Goal: Task Accomplishment & Management: Use online tool/utility

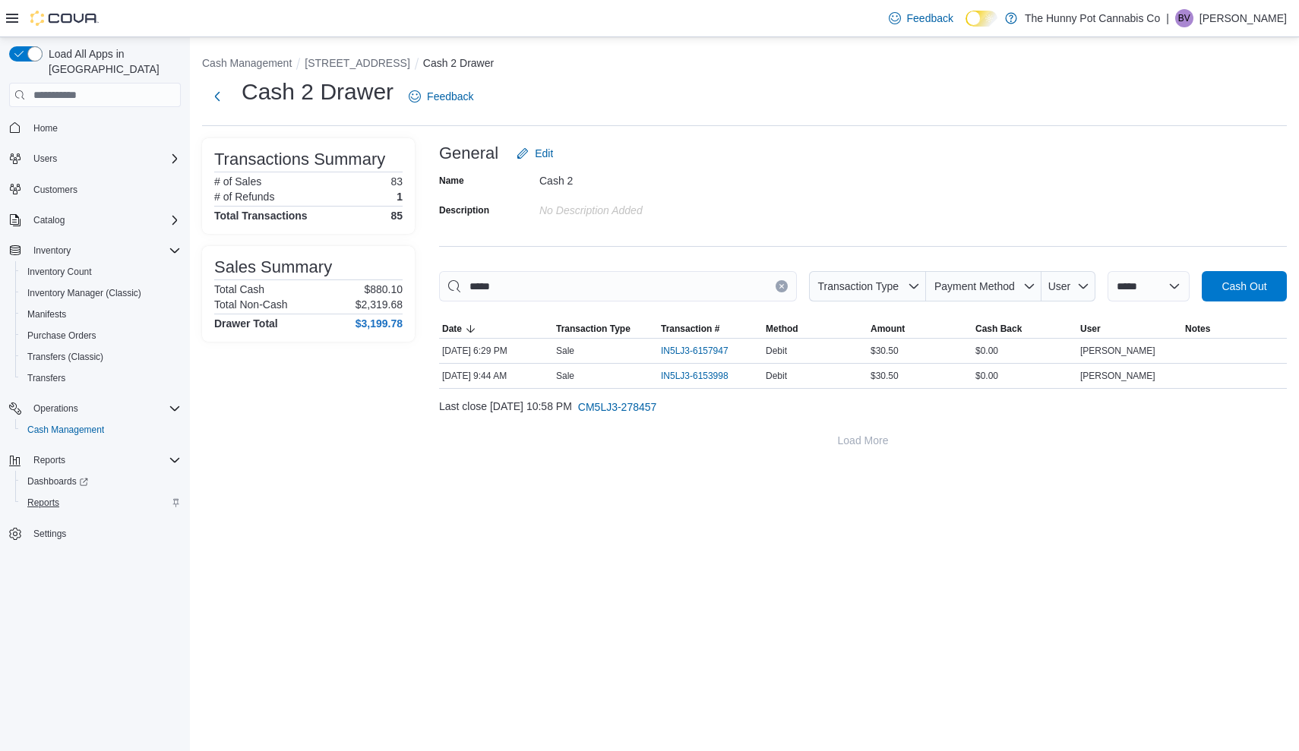
click at [46, 497] on span "Reports" at bounding box center [43, 503] width 32 height 12
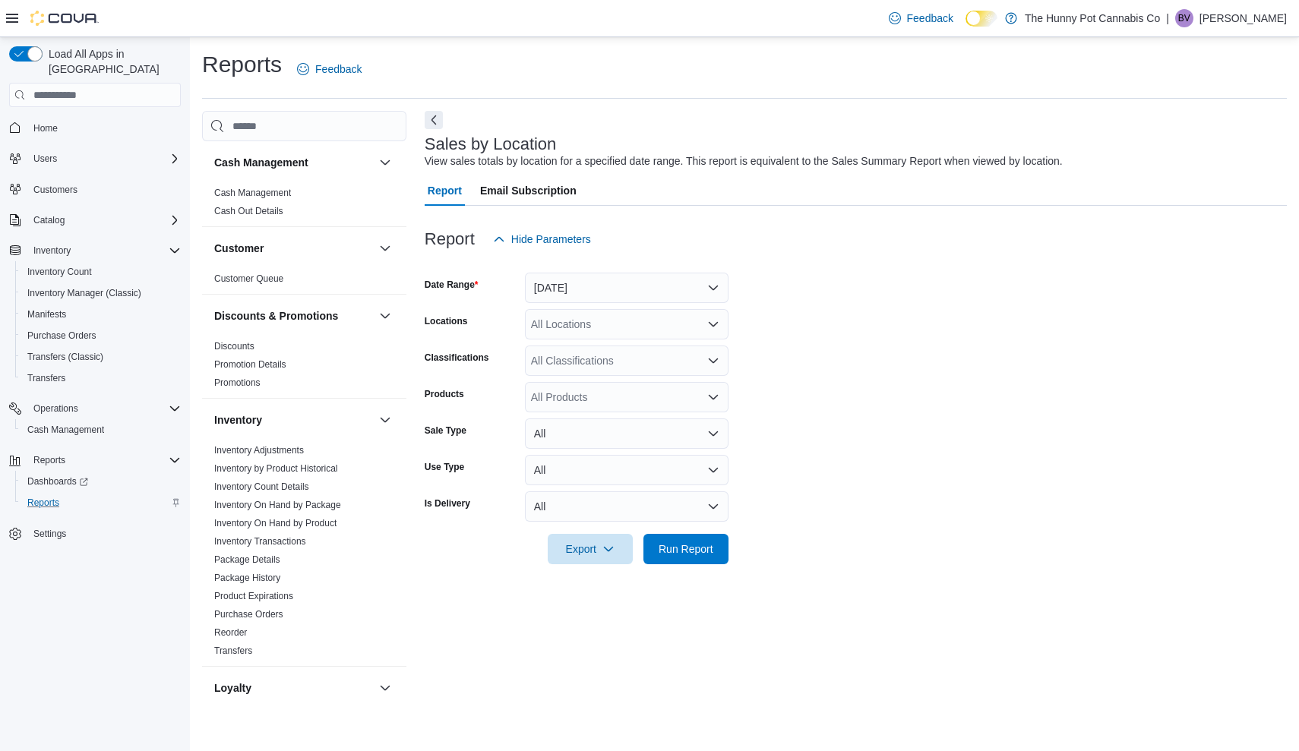
click at [589, 285] on button "[DATE]" at bounding box center [627, 288] width 204 height 30
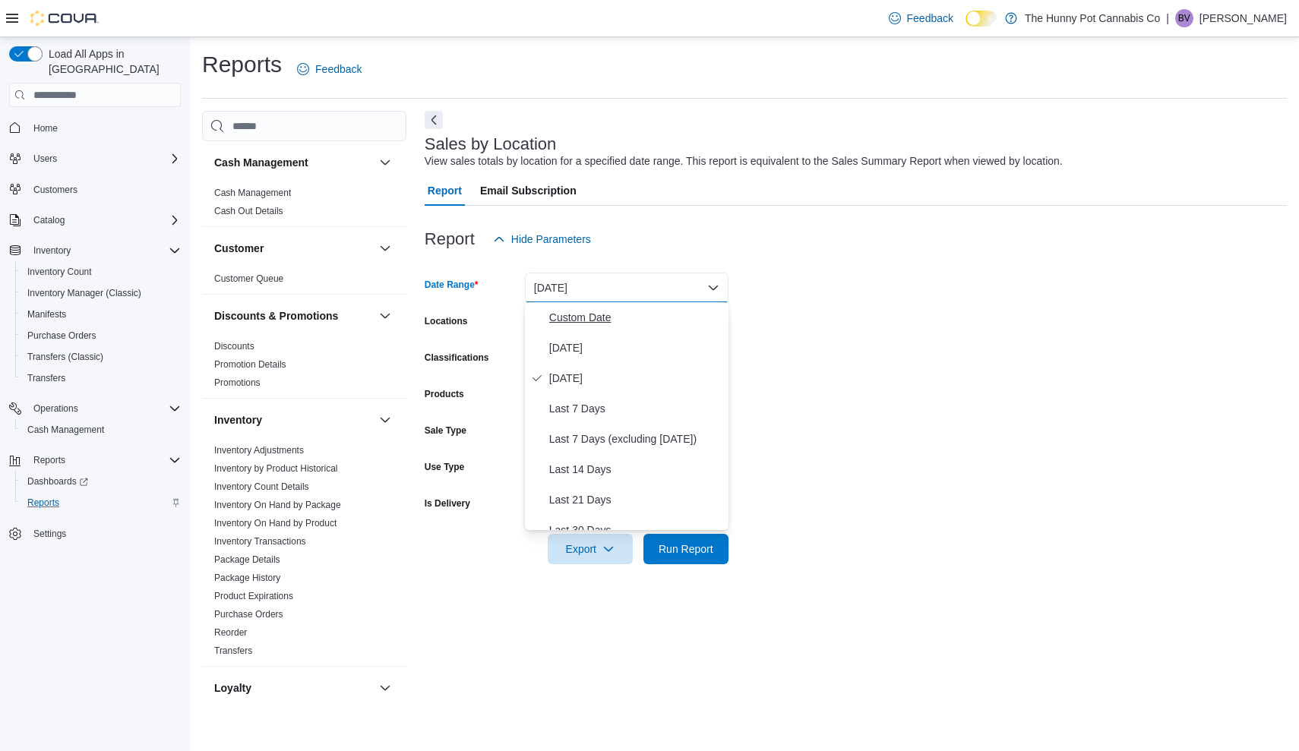
click at [577, 317] on span "Custom Date" at bounding box center [635, 317] width 173 height 18
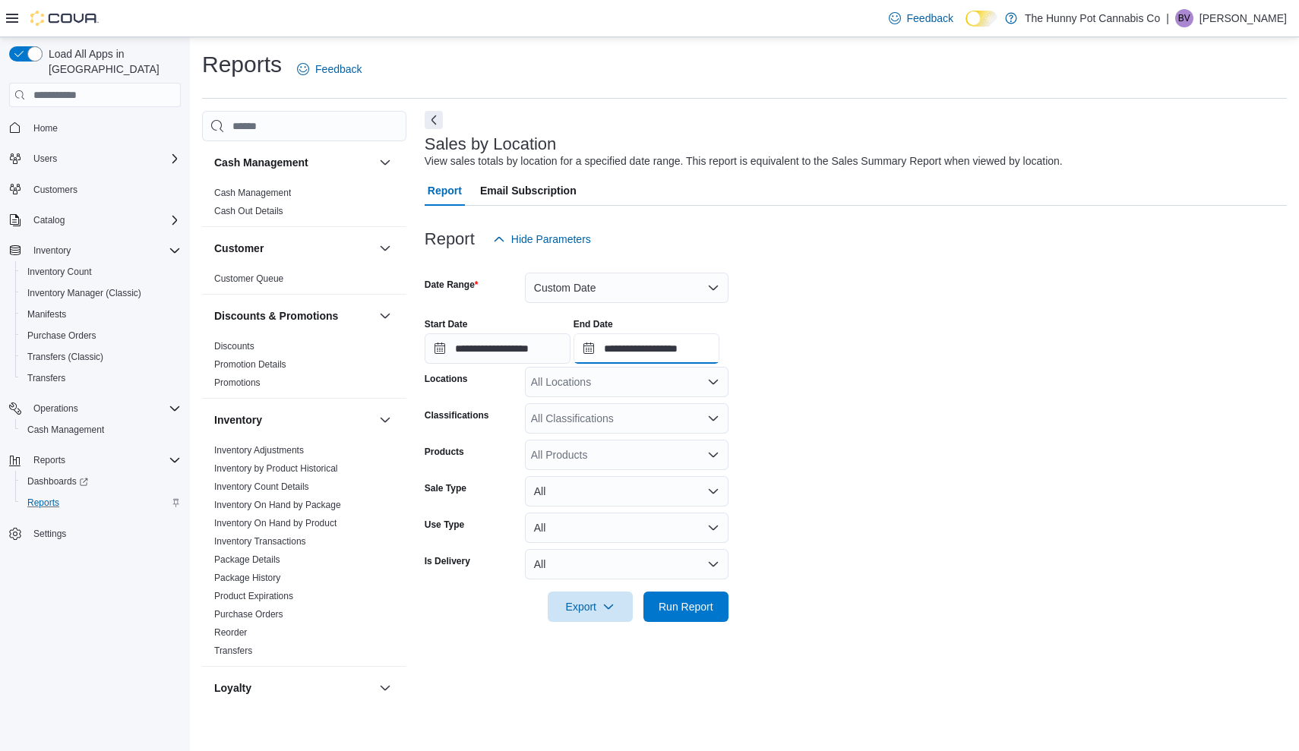
click at [719, 348] on input "**********" at bounding box center [647, 348] width 146 height 30
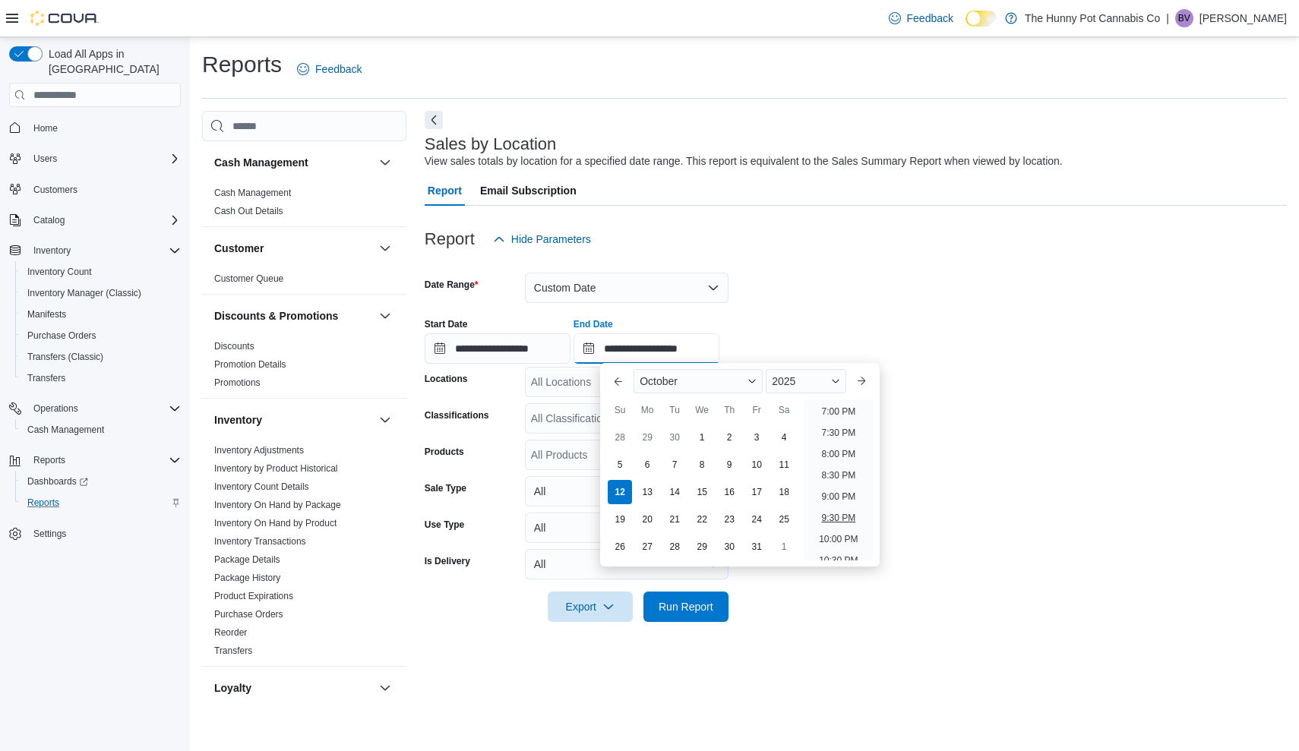
scroll to position [783, 0]
click at [836, 441] on li "7:00 PM" at bounding box center [838, 437] width 46 height 18
type input "**********"
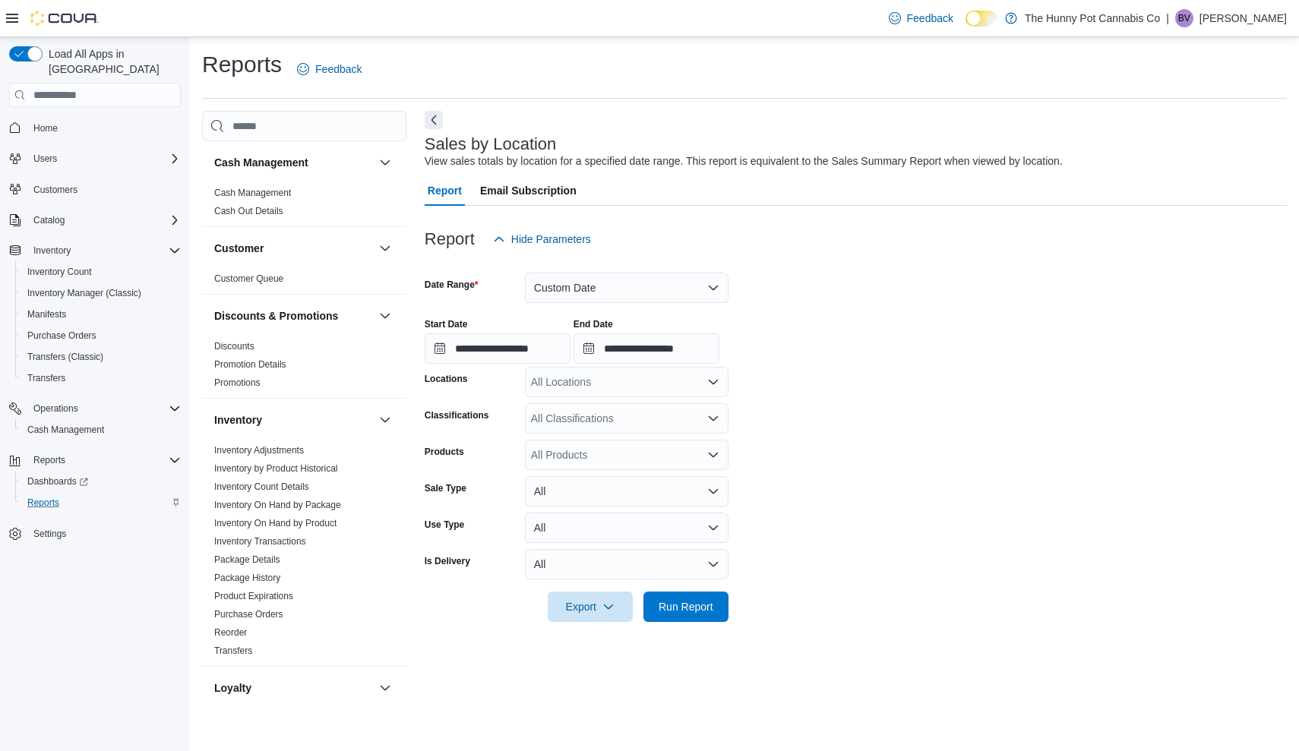
click at [582, 387] on div "All Locations" at bounding box center [627, 382] width 204 height 30
type input "****"
click at [591, 412] on span "[STREET_ADDRESS]" at bounding box center [617, 407] width 105 height 15
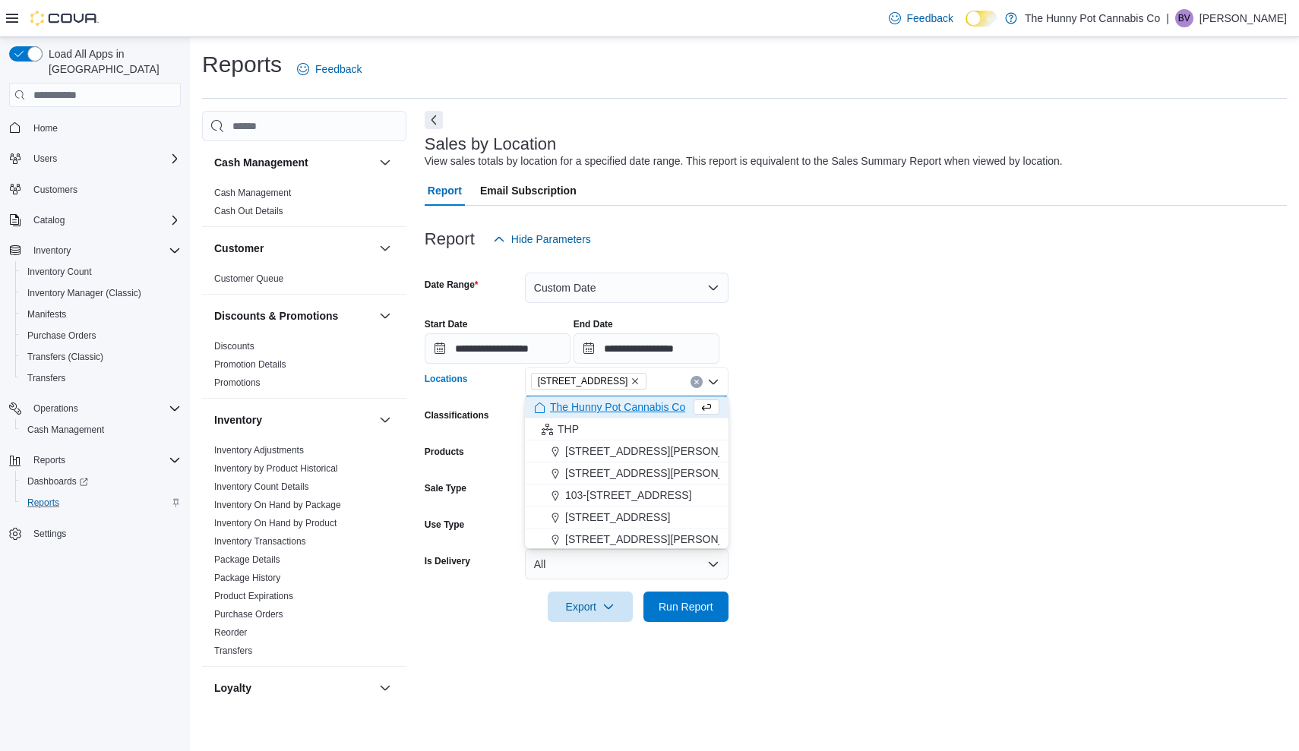
click at [858, 530] on form "**********" at bounding box center [856, 438] width 862 height 368
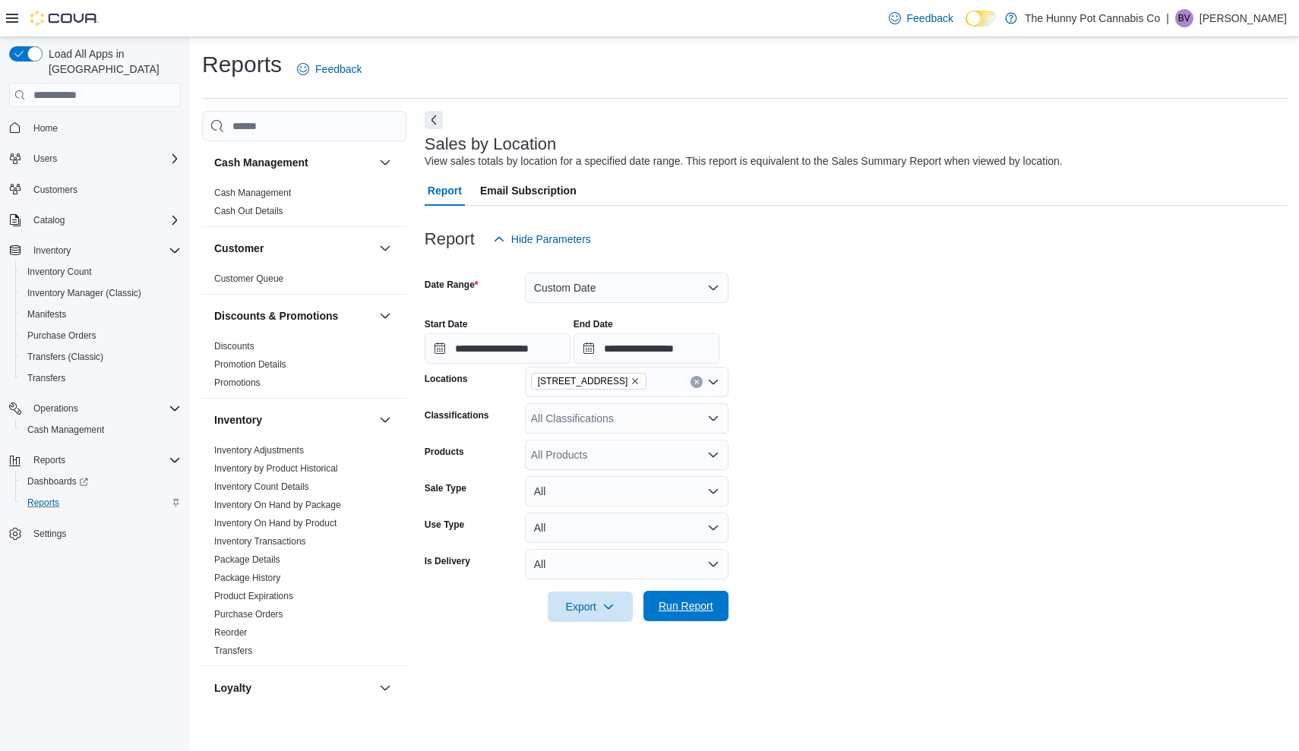
click at [700, 614] on span "Run Report" at bounding box center [686, 606] width 67 height 30
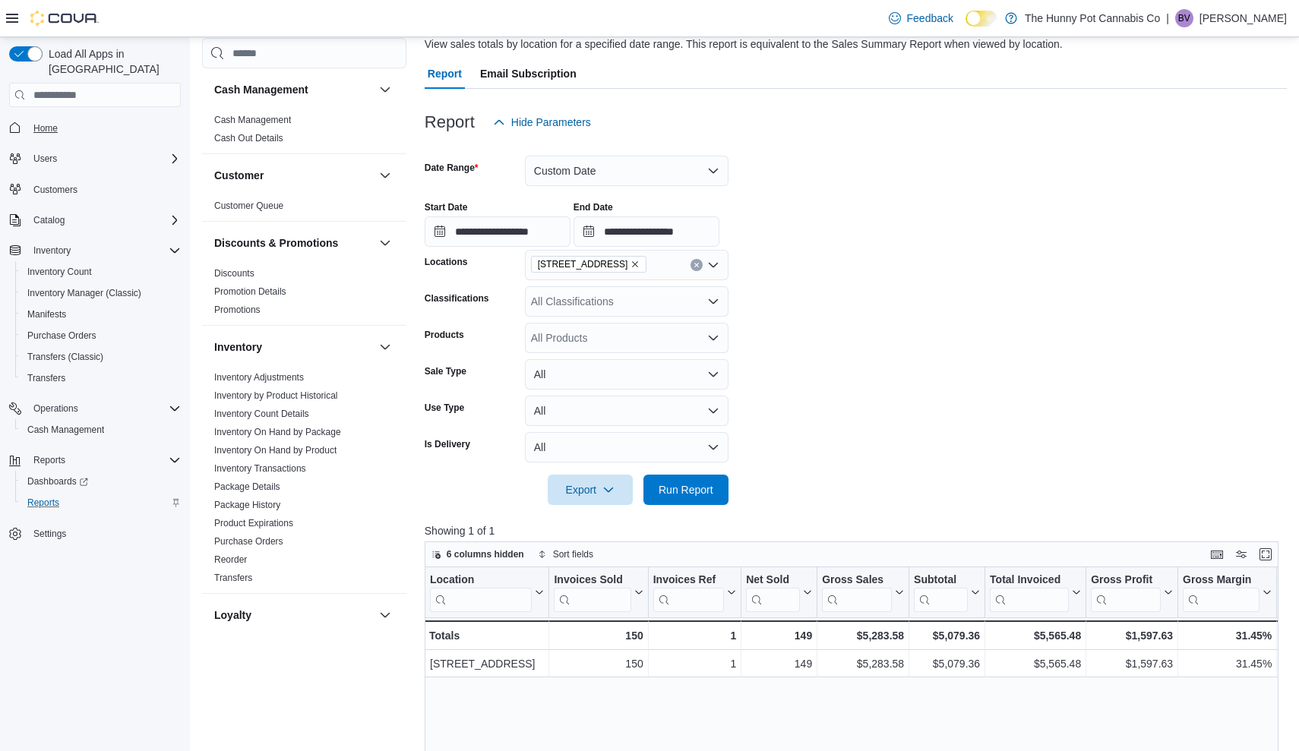
click at [46, 119] on span "Home" at bounding box center [45, 128] width 24 height 18
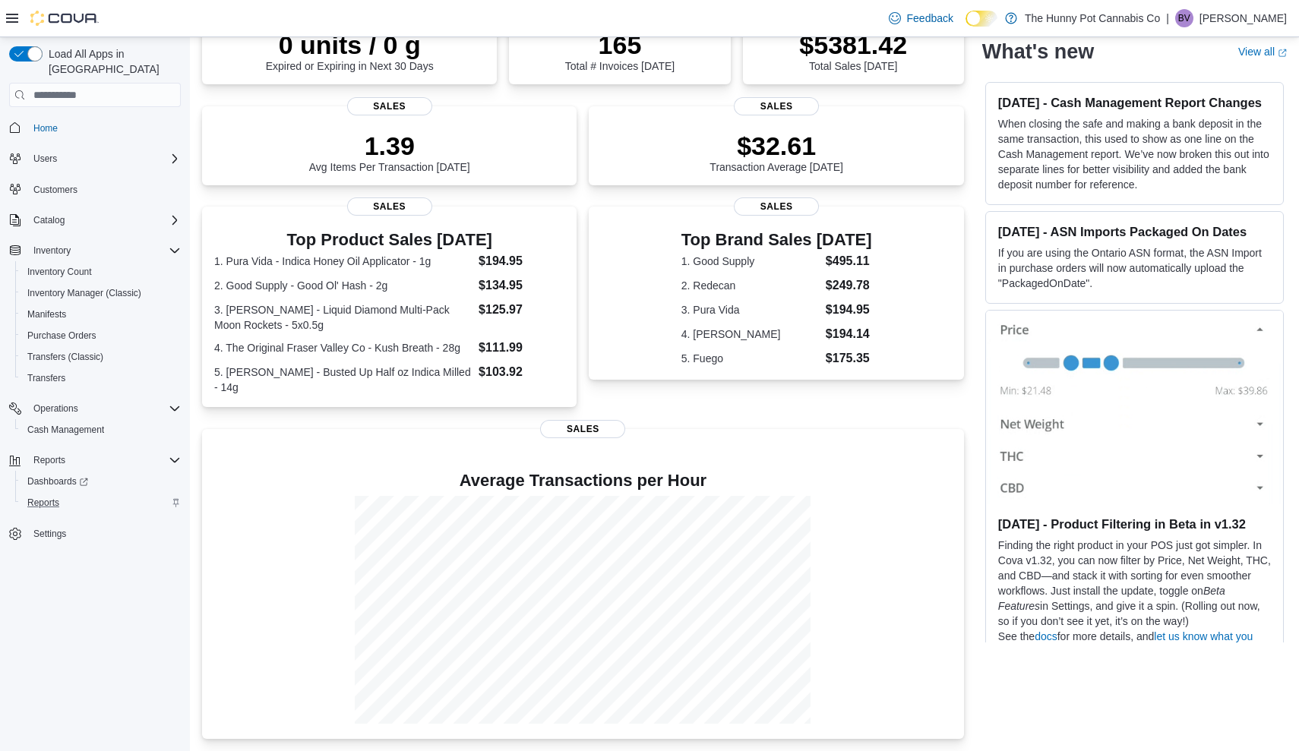
scroll to position [166, 0]
click at [38, 497] on span "Reports" at bounding box center [43, 503] width 32 height 12
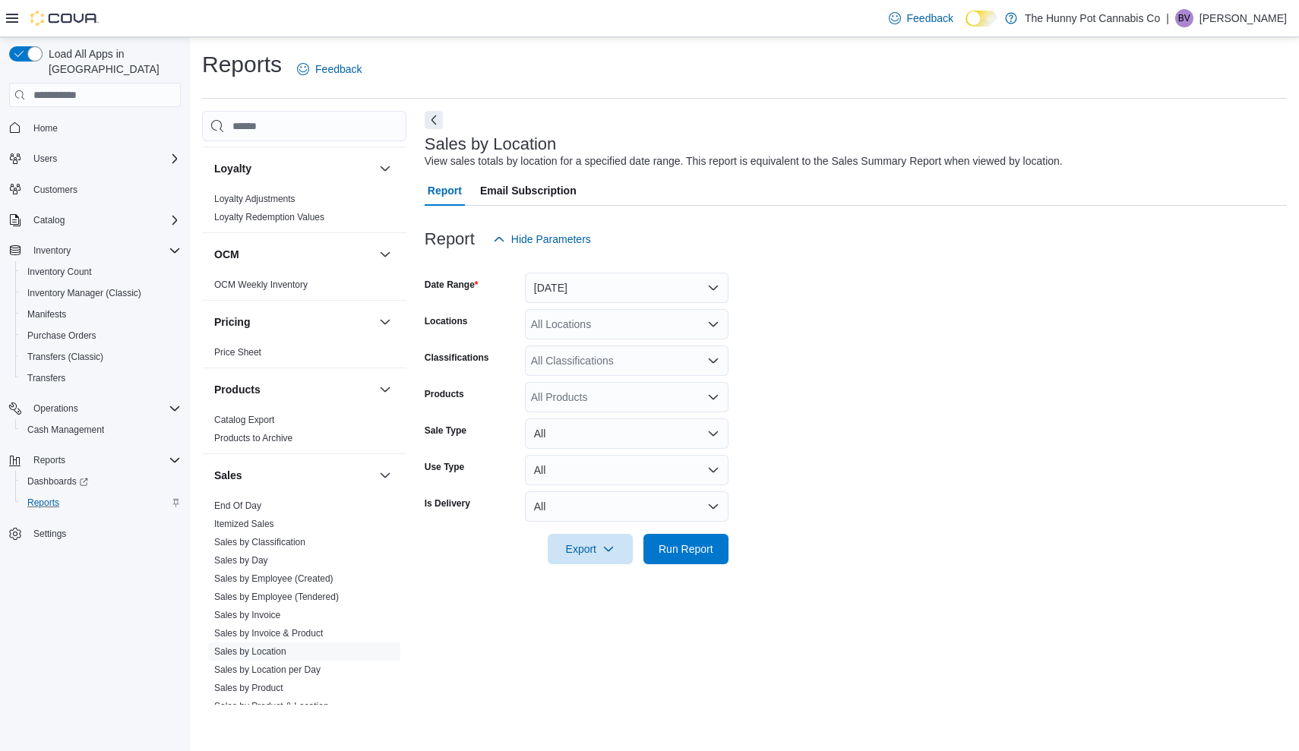
scroll to position [529, 0]
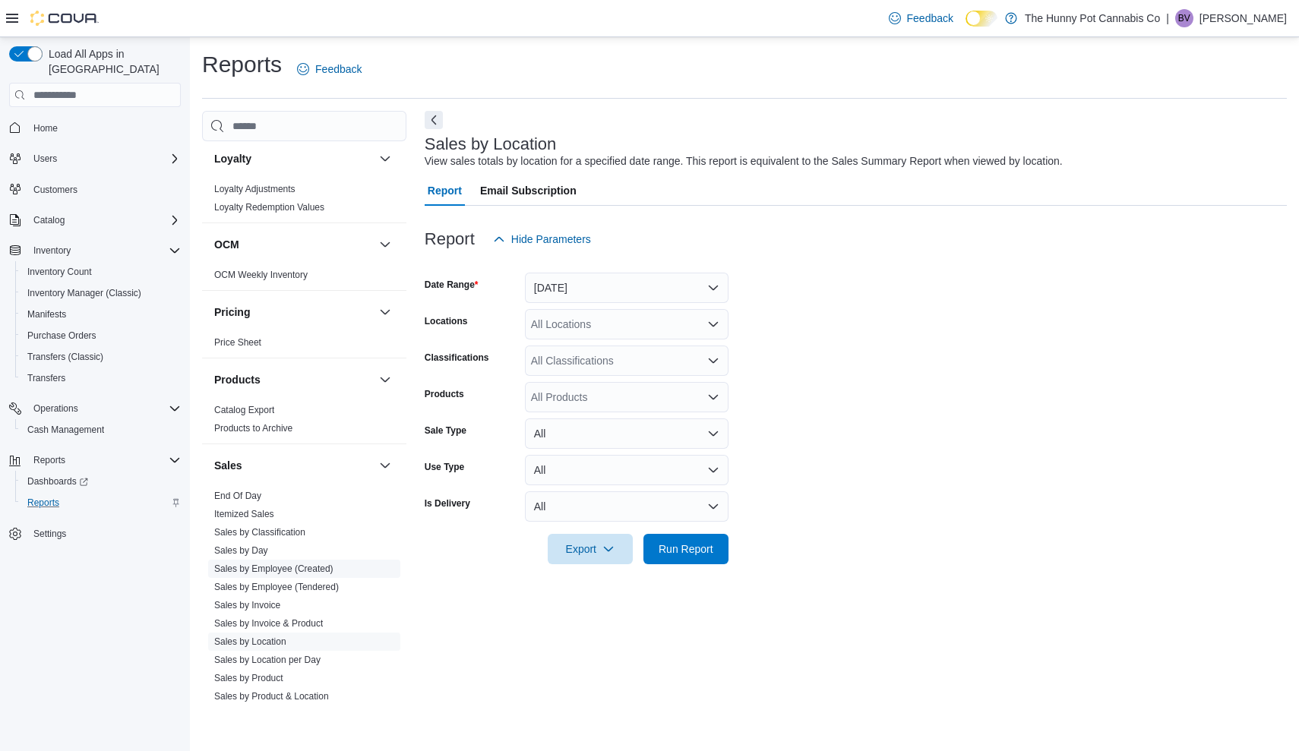
click at [319, 564] on link "Sales by Employee (Created)" at bounding box center [273, 569] width 119 height 11
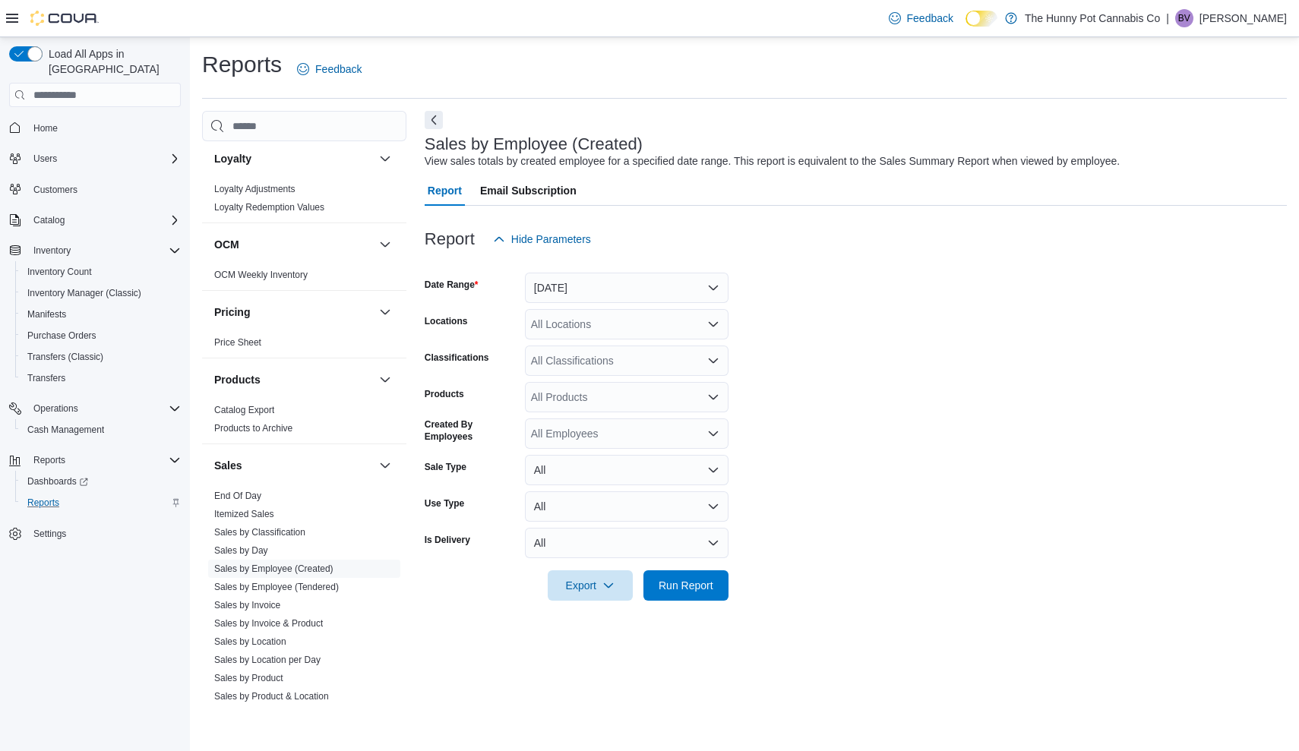
click at [650, 280] on button "[DATE]" at bounding box center [627, 288] width 204 height 30
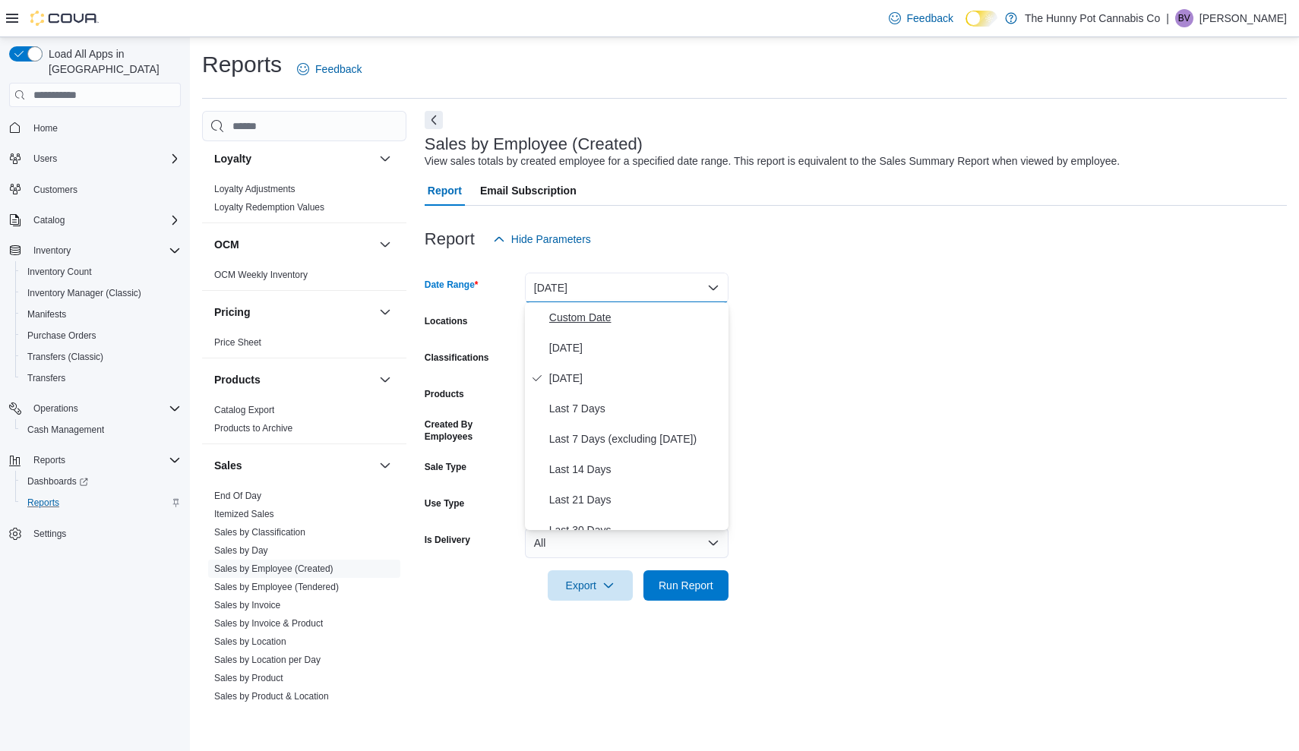
click at [638, 321] on span "Custom Date" at bounding box center [635, 317] width 173 height 18
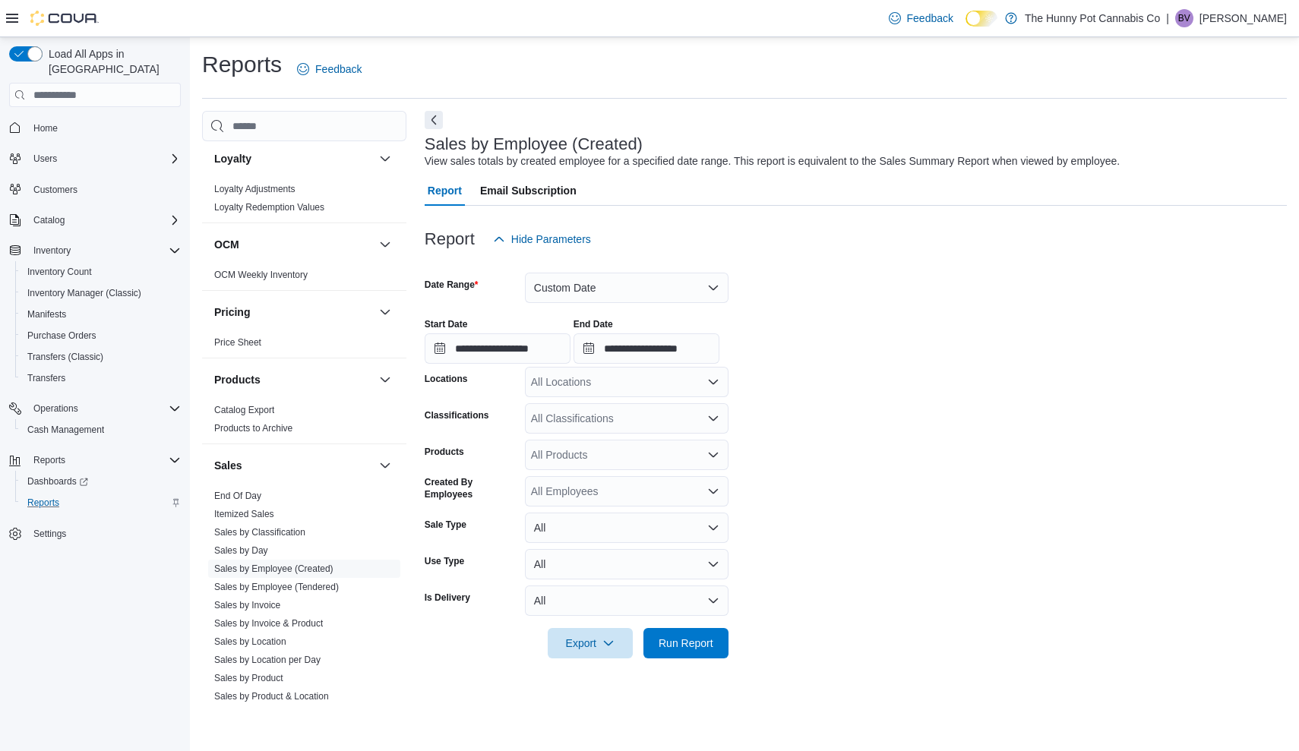
click at [687, 291] on button "Custom Date" at bounding box center [627, 288] width 204 height 30
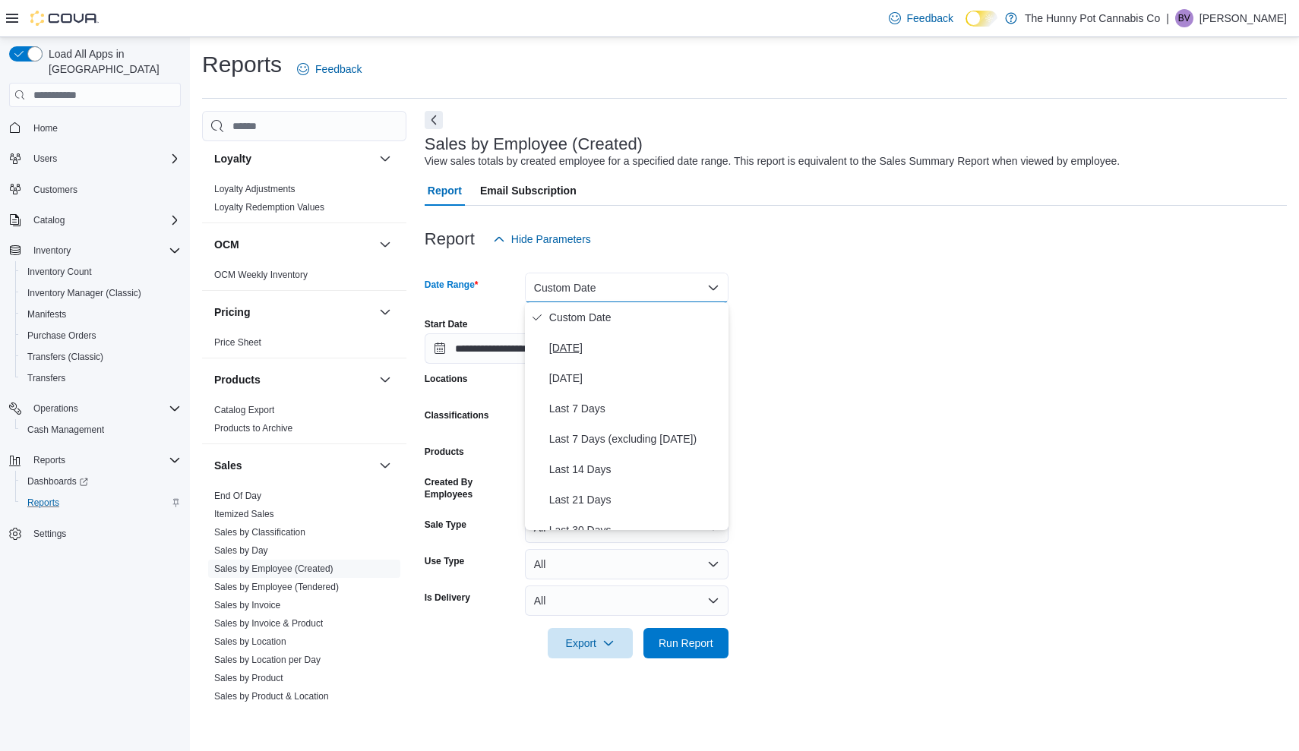
click at [614, 355] on span "[DATE]" at bounding box center [635, 348] width 173 height 18
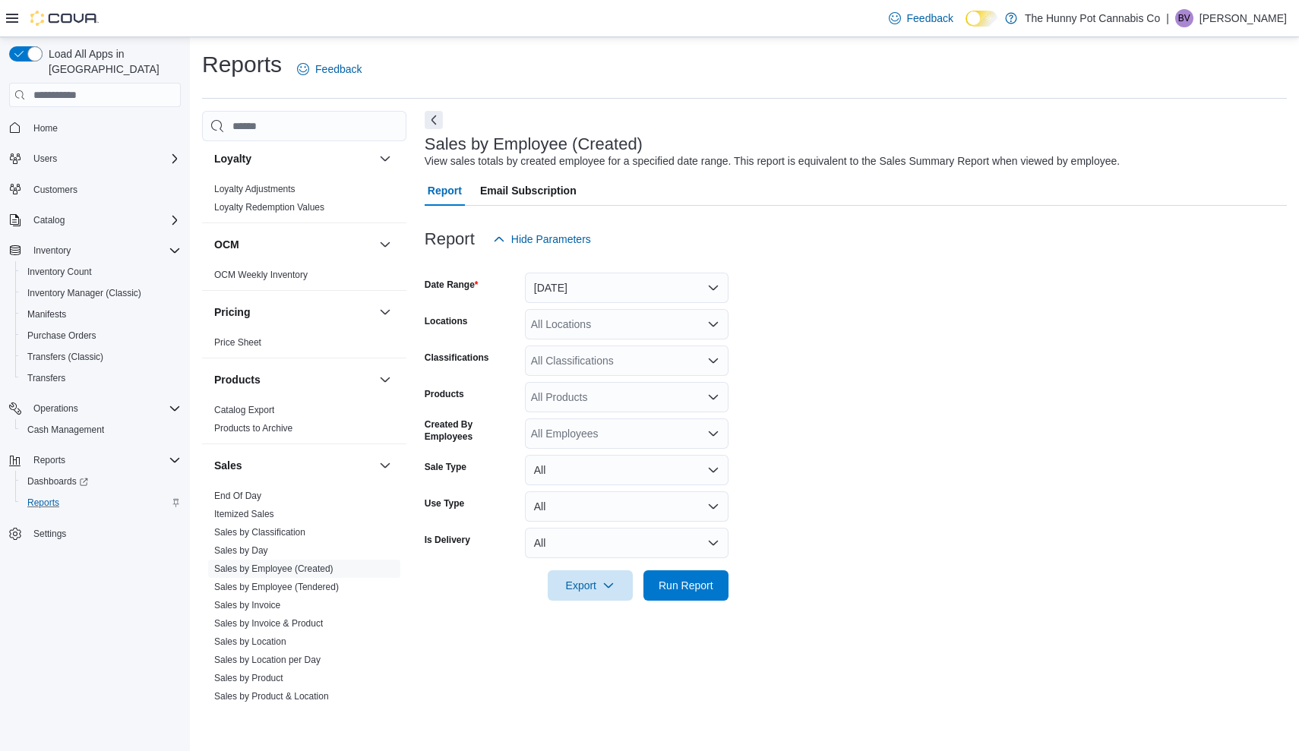
click at [988, 396] on form "Date Range [DATE] Locations All Locations Classifications All Classifications P…" at bounding box center [856, 427] width 862 height 346
click at [673, 325] on div "All Locations" at bounding box center [627, 324] width 204 height 30
type input "****"
click at [681, 350] on div "[STREET_ADDRESS]" at bounding box center [626, 349] width 185 height 15
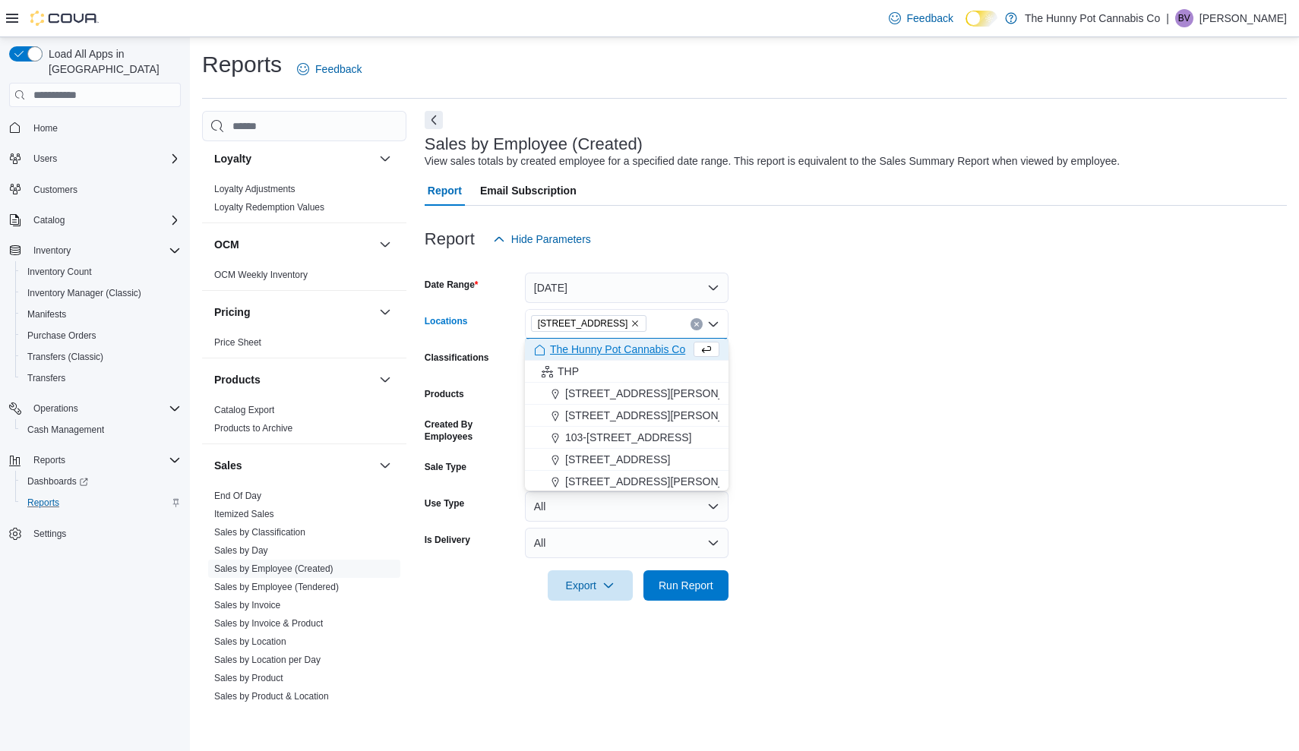
click at [925, 344] on form "Date Range [DATE] Locations [STREET_ADDRESS] Selected. [STREET_ADDRESS] Press B…" at bounding box center [856, 427] width 862 height 346
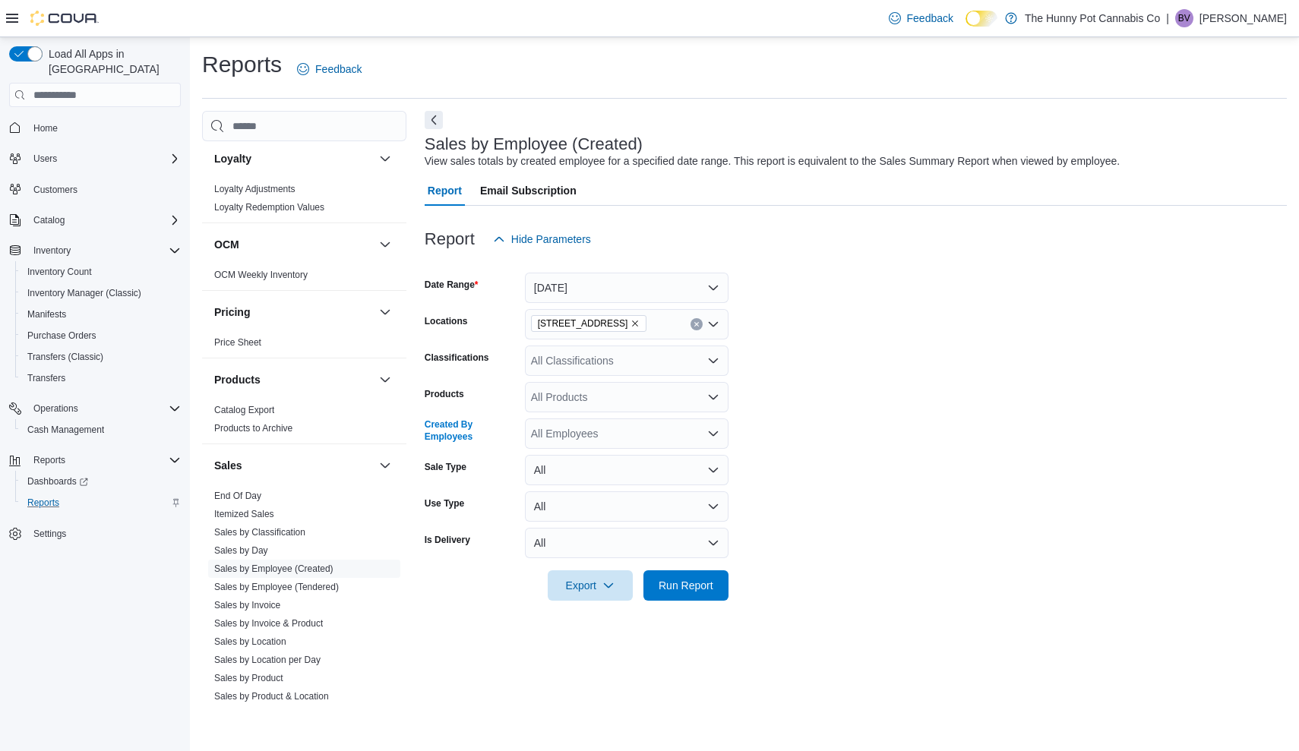
click at [646, 431] on div "All Employees" at bounding box center [627, 434] width 204 height 30
type input "*****"
click at [627, 454] on span "[PERSON_NAME]" at bounding box center [626, 458] width 185 height 15
click at [928, 432] on form "Date Range [DATE] Locations [STREET_ADDRESS] Classifications All Classification…" at bounding box center [856, 427] width 862 height 346
click at [679, 594] on span "Run Report" at bounding box center [686, 585] width 67 height 30
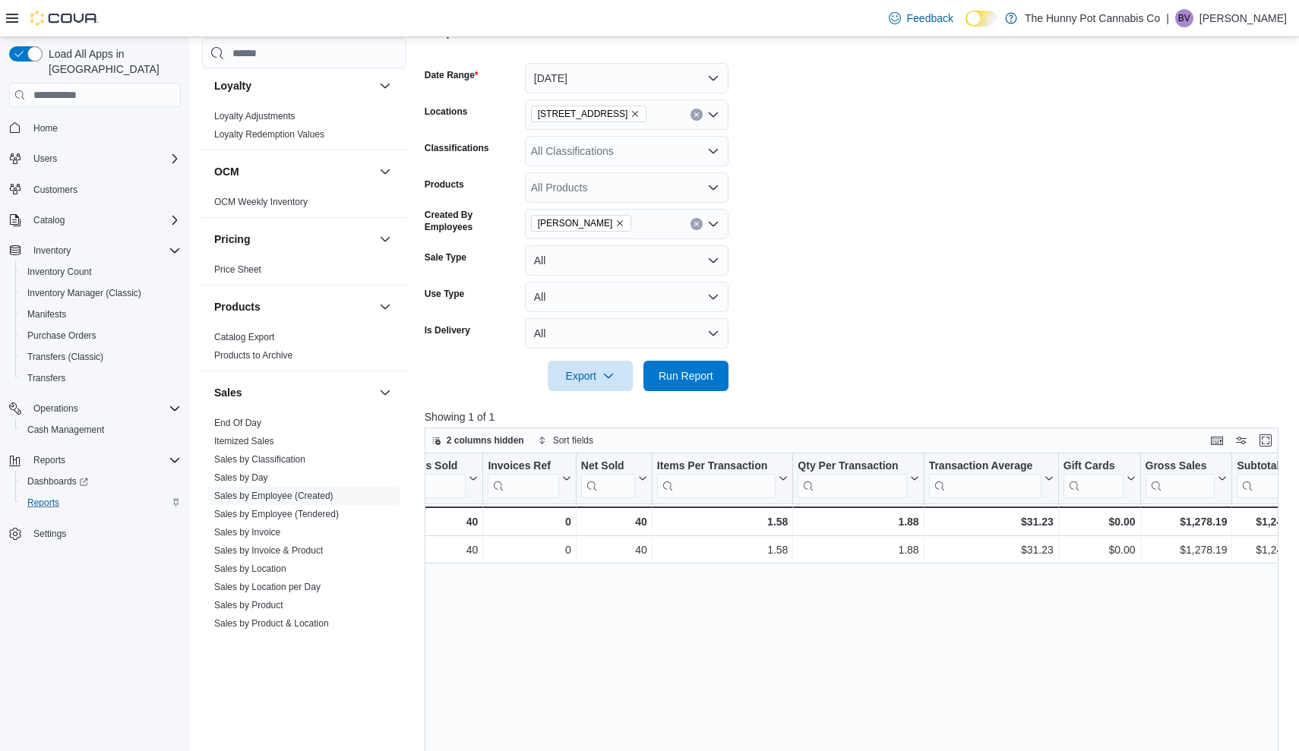
scroll to position [0, 206]
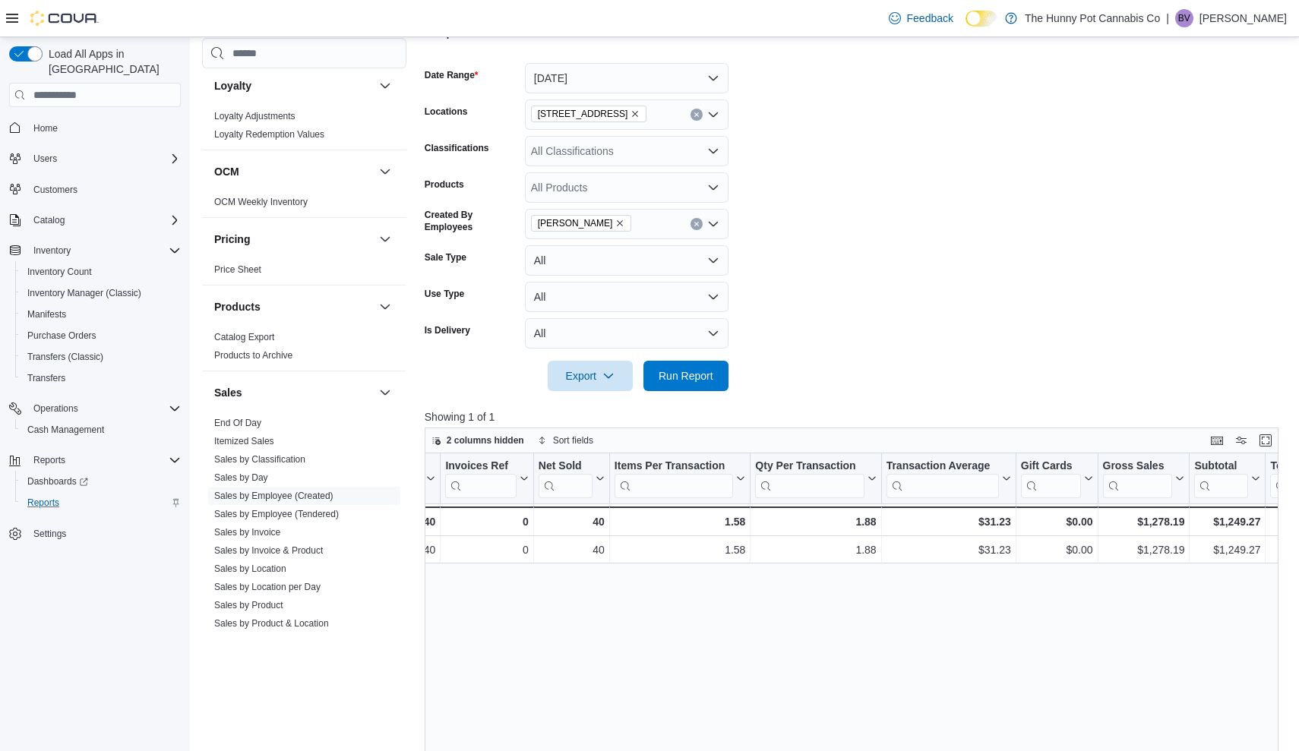
click at [697, 223] on icon "Clear input" at bounding box center [696, 225] width 4 height 4
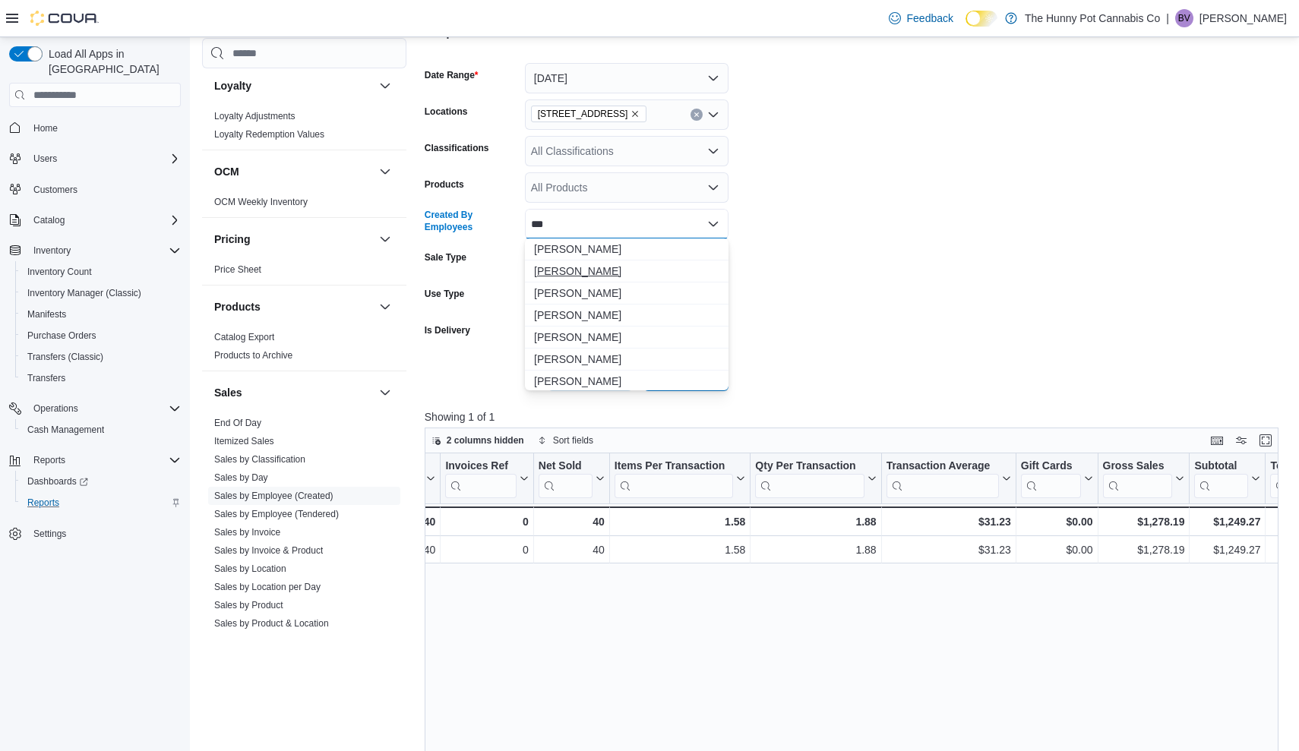
type input "***"
click at [662, 268] on span "[PERSON_NAME]" at bounding box center [626, 271] width 185 height 15
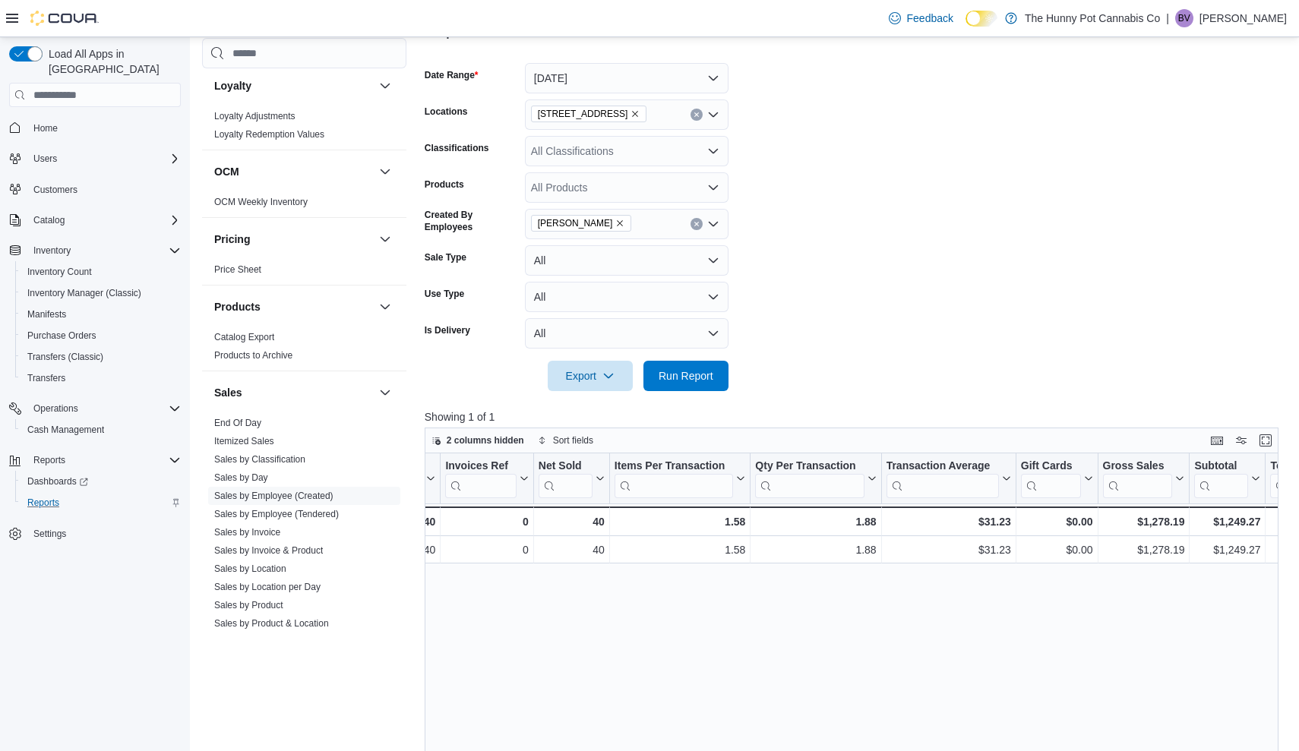
click at [868, 257] on form "Date Range [DATE] Locations [STREET_ADDRESS] Classifications All Classification…" at bounding box center [856, 218] width 862 height 346
click at [711, 366] on span "Run Report" at bounding box center [686, 375] width 67 height 30
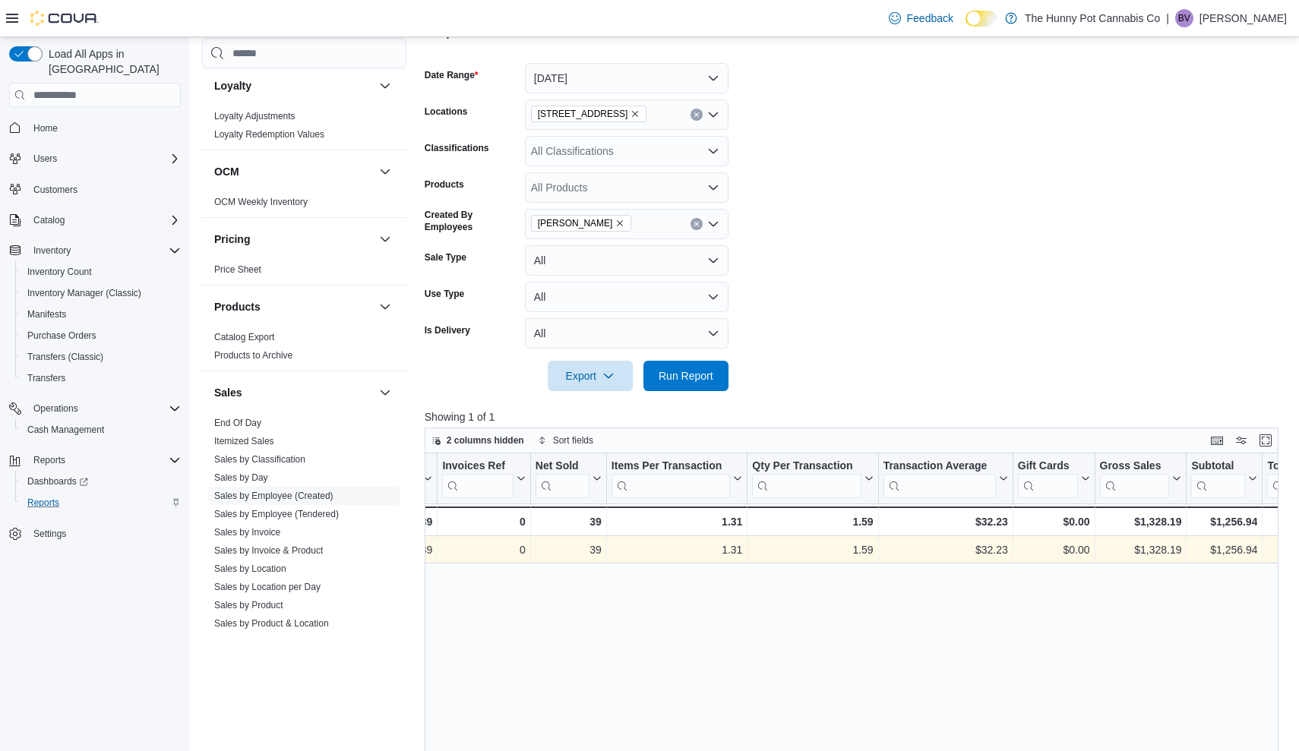
scroll to position [0, 210]
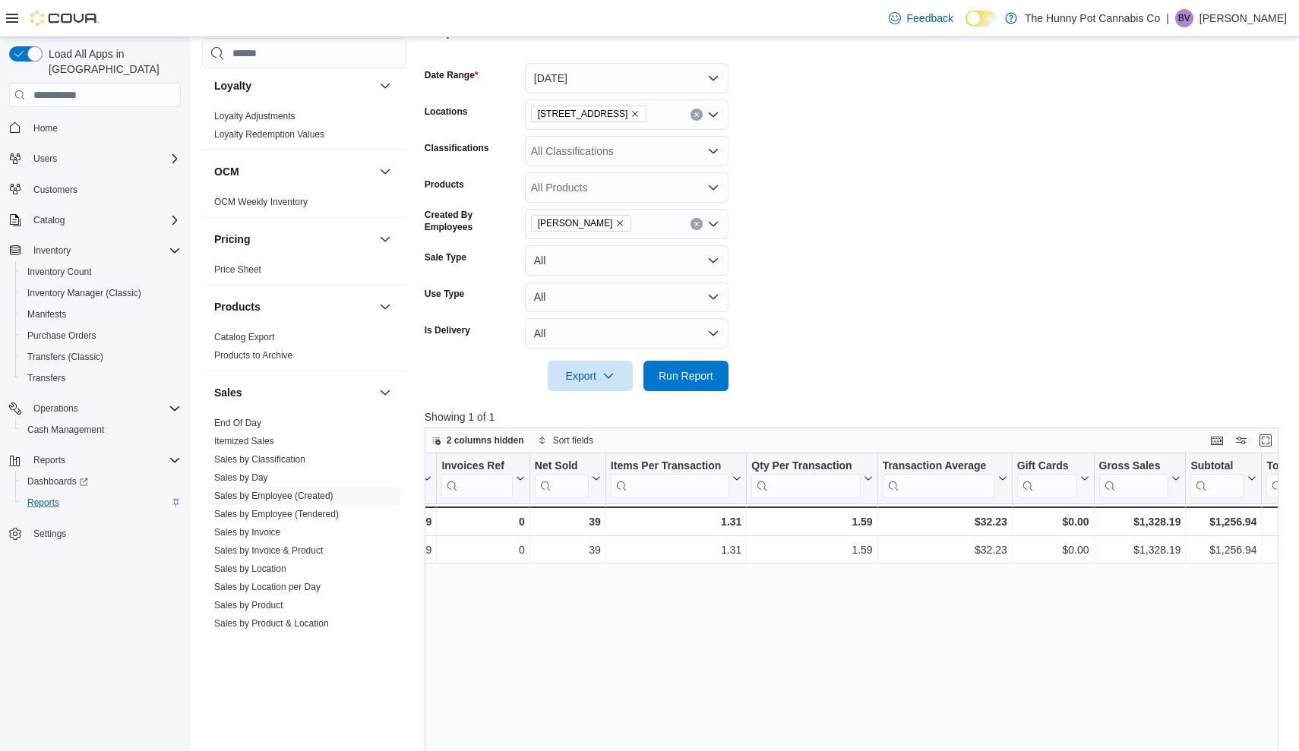
click at [874, 326] on form "Date Range [DATE] Locations [STREET_ADDRESS] Classifications All Classification…" at bounding box center [856, 218] width 862 height 346
click at [38, 122] on span "Home" at bounding box center [45, 128] width 24 height 12
